Goal: Transaction & Acquisition: Purchase product/service

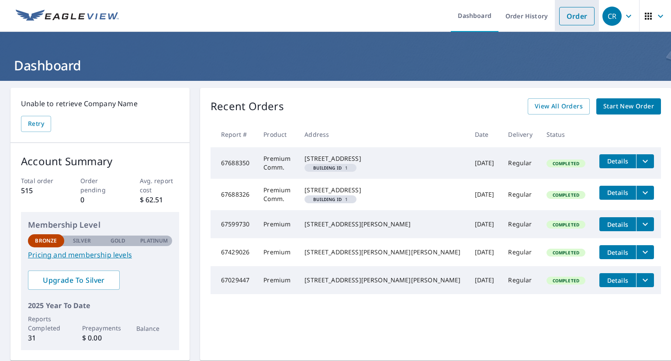
click at [572, 20] on link "Order" at bounding box center [576, 16] width 35 height 18
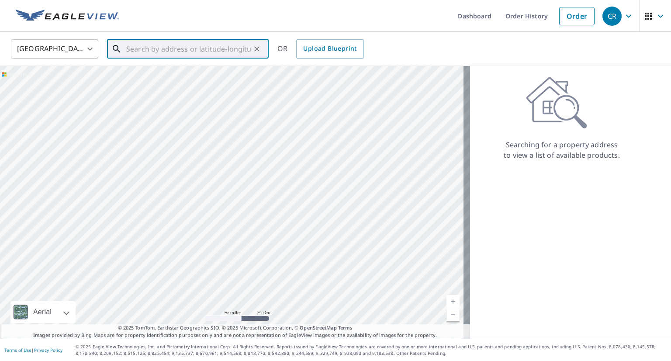
click at [155, 52] on input "text" at bounding box center [188, 49] width 125 height 24
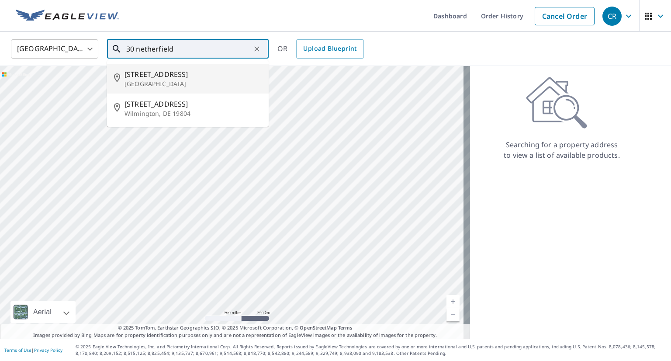
click at [135, 74] on span "[STREET_ADDRESS]" at bounding box center [193, 74] width 137 height 10
type input "[STREET_ADDRESS]"
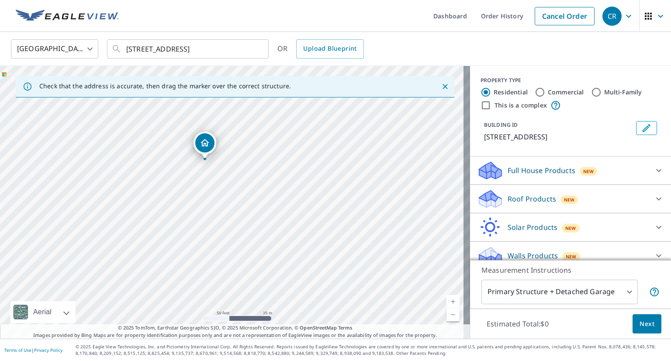
click at [518, 194] on p "Roof Products" at bounding box center [532, 199] width 49 height 10
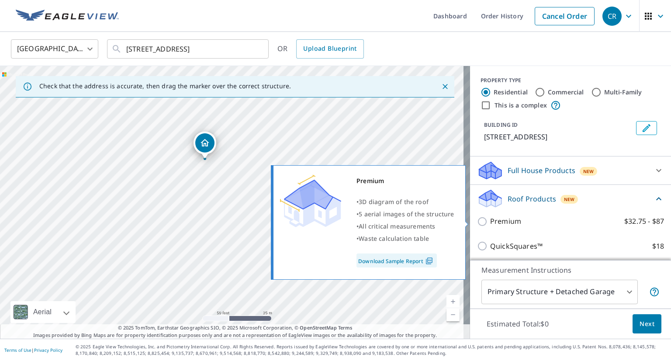
click at [490, 223] on p "Premium" at bounding box center [505, 221] width 31 height 11
click at [490, 223] on input "Premium $32.75 - $87" at bounding box center [483, 221] width 13 height 10
checkbox input "true"
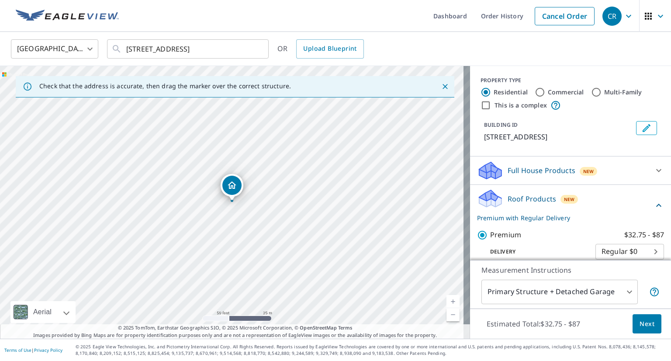
click at [640, 323] on span "Next" at bounding box center [647, 324] width 15 height 11
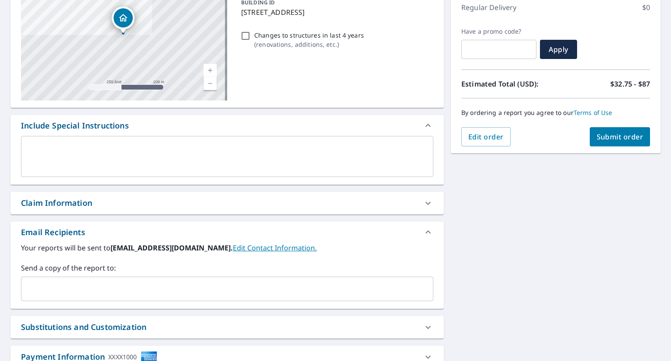
scroll to position [131, 0]
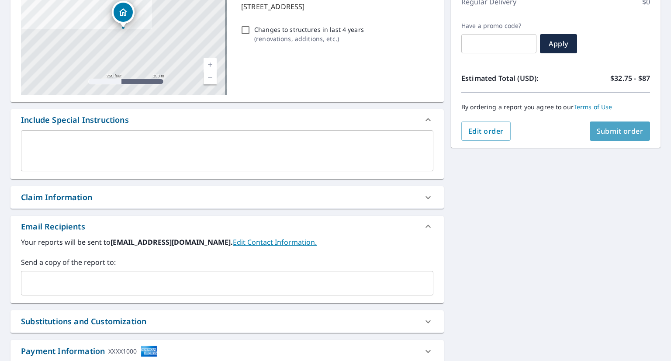
click at [613, 129] on span "Submit order" at bounding box center [620, 131] width 47 height 10
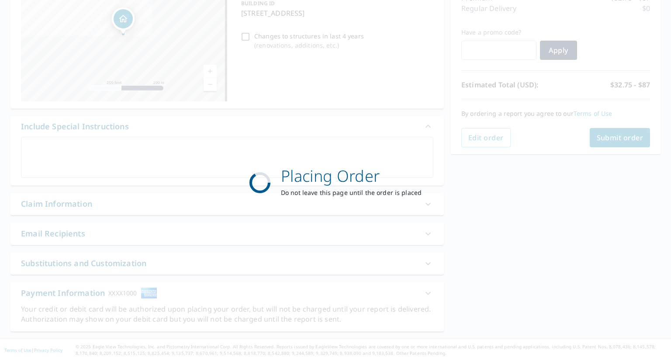
scroll to position [124, 0]
